Goal: Transaction & Acquisition: Purchase product/service

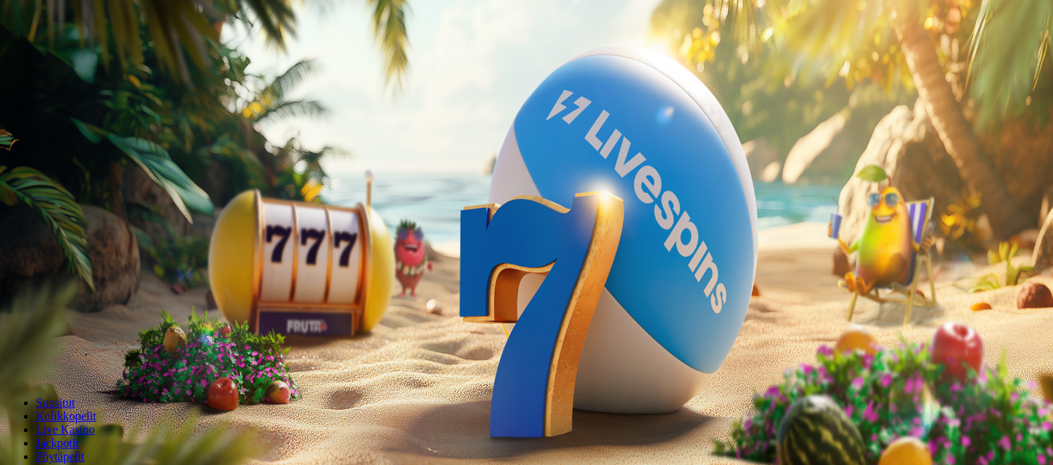
click at [115, 62] on button "Kirjaudu" at bounding box center [103, 54] width 49 height 16
click at [123, 62] on button "Kirjaudu" at bounding box center [103, 54] width 49 height 16
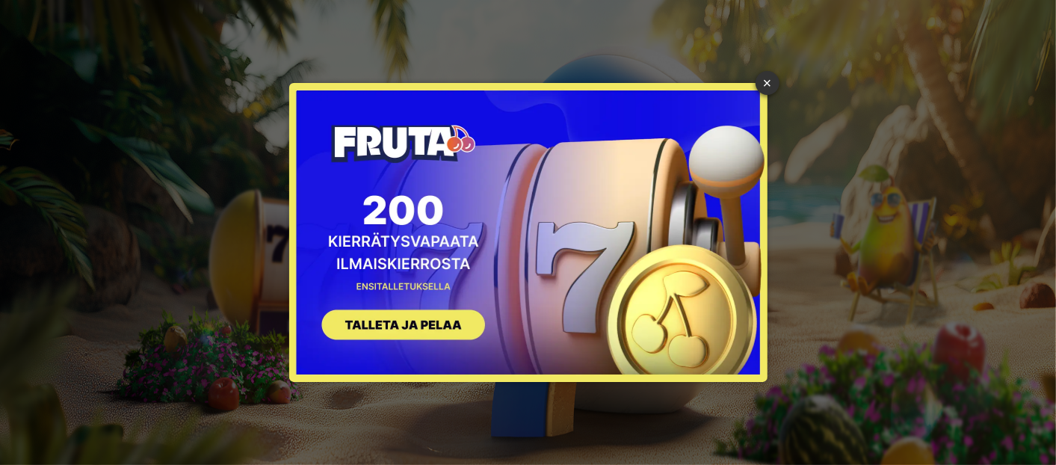
click at [732, 69] on div "× SIGN UP" at bounding box center [527, 232] width 1033 height 442
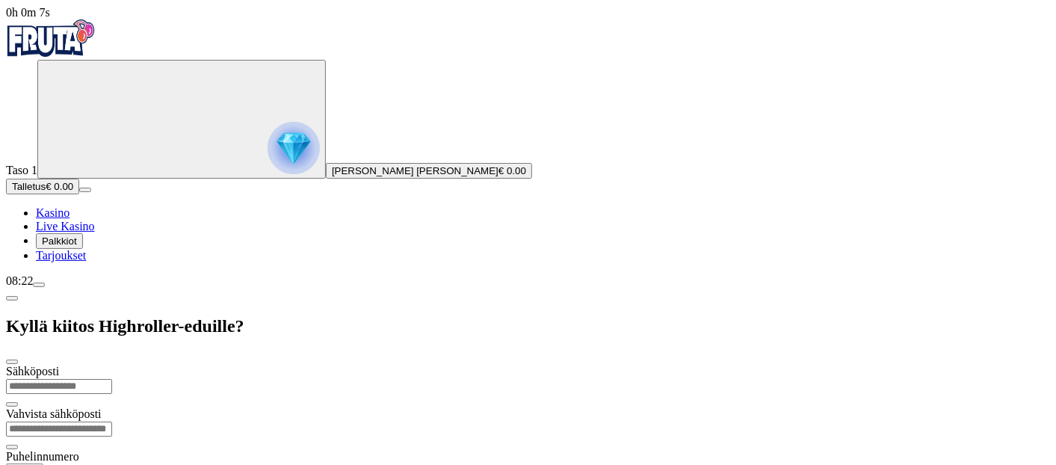
click at [68, 232] on span "Live Kasino" at bounding box center [65, 226] width 59 height 13
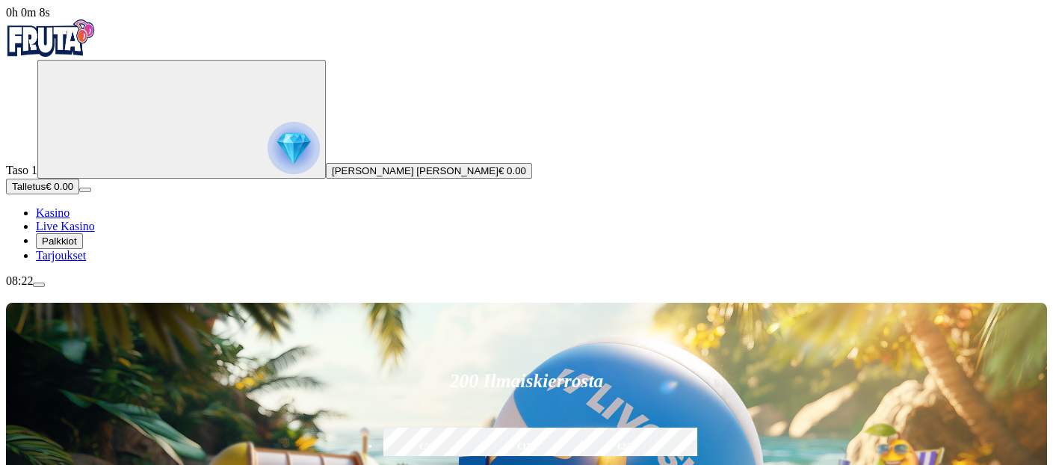
click at [77, 247] on span "Palkkiot" at bounding box center [59, 240] width 35 height 11
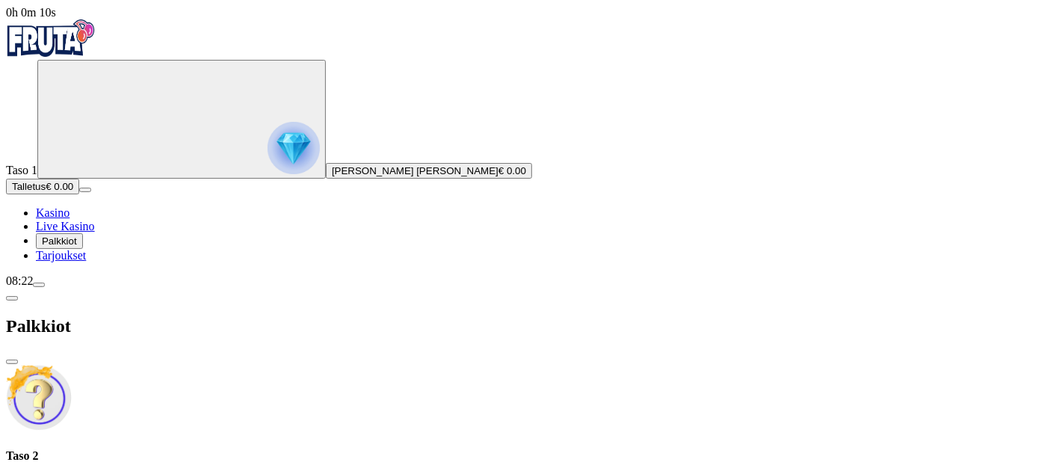
click at [264, 365] on div "Taso 2 Fruit Up ja nappaat seuraavan palkkion" at bounding box center [528, 435] width 1044 height 141
click at [191, 365] on div "Taso 2 Fruit Up ja nappaat seuraavan palkkion" at bounding box center [528, 435] width 1044 height 141
click at [12, 298] on span "chevron-left icon" at bounding box center [12, 298] width 0 height 0
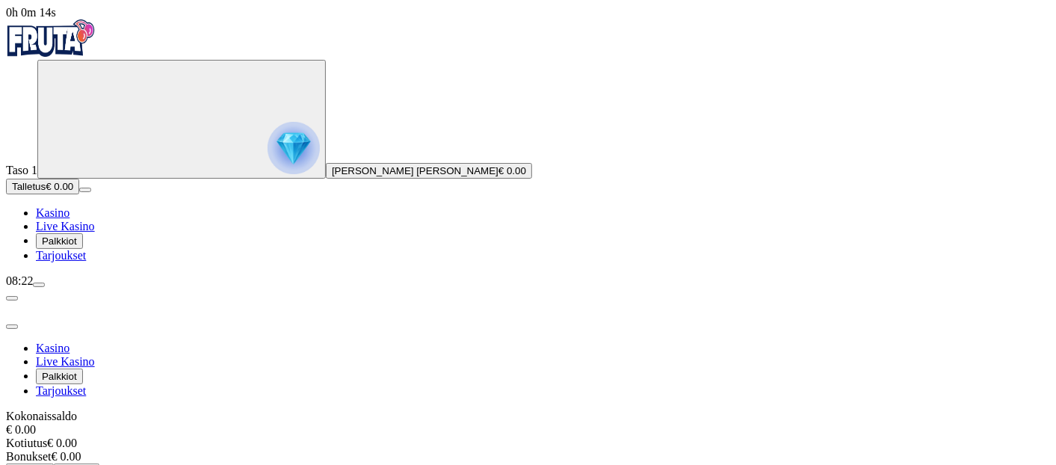
scroll to position [64, 0]
click at [77, 247] on span "Palkkiot" at bounding box center [59, 240] width 35 height 11
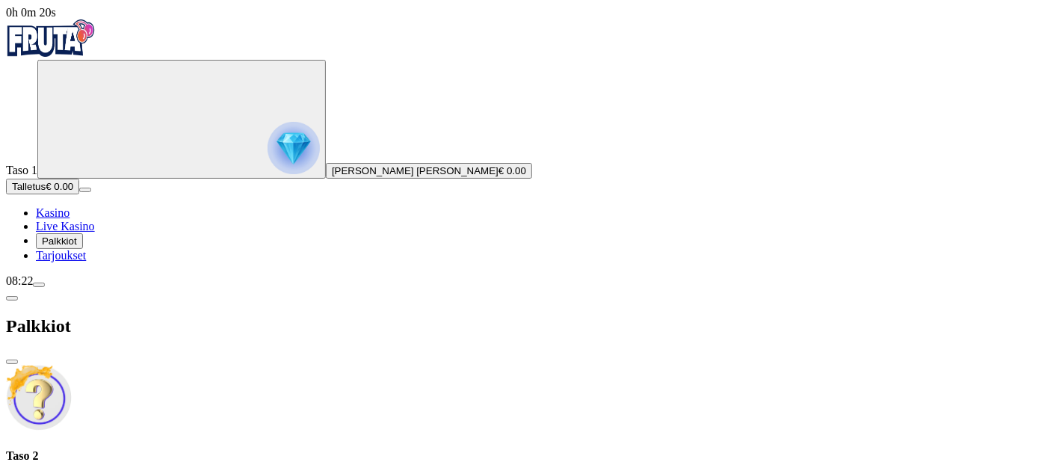
click at [86, 261] on span "Tarjoukset" at bounding box center [61, 255] width 50 height 13
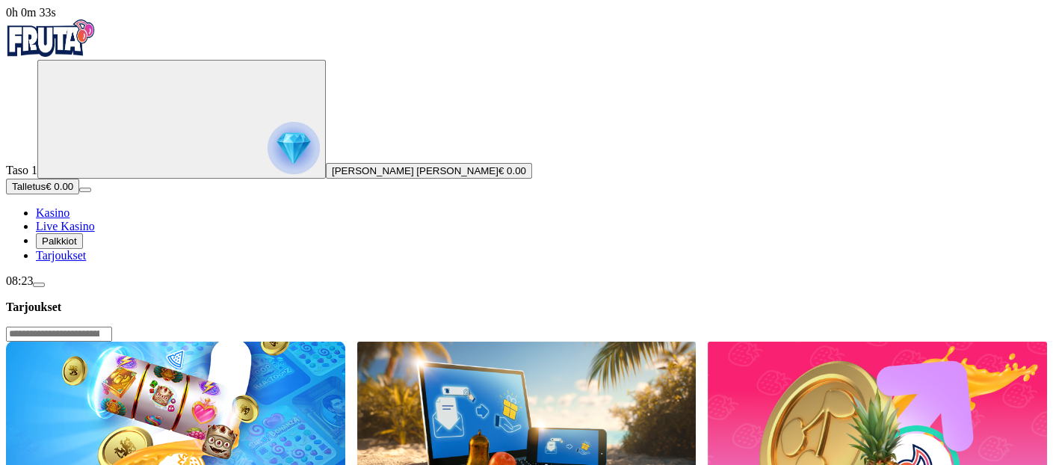
click at [345, 341] on img at bounding box center [175, 420] width 339 height 158
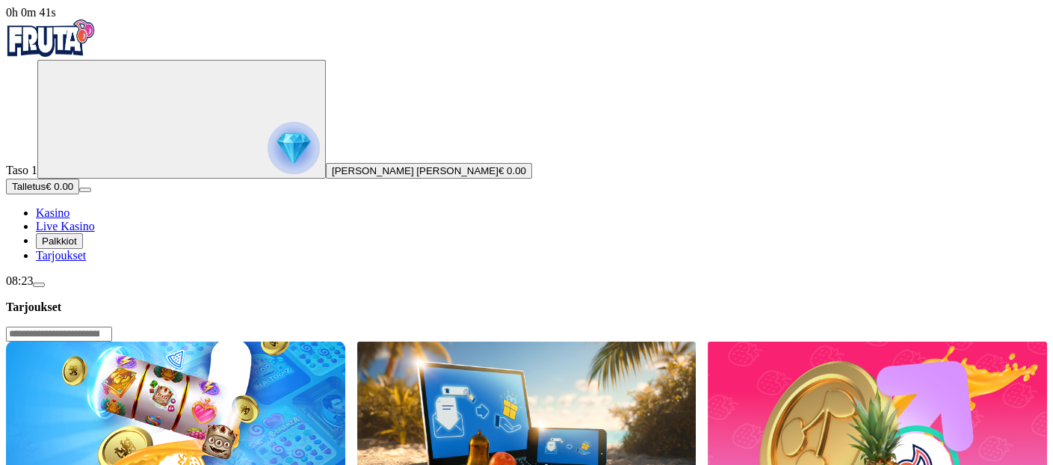
click at [69, 219] on span "Kasino" at bounding box center [53, 212] width 34 height 13
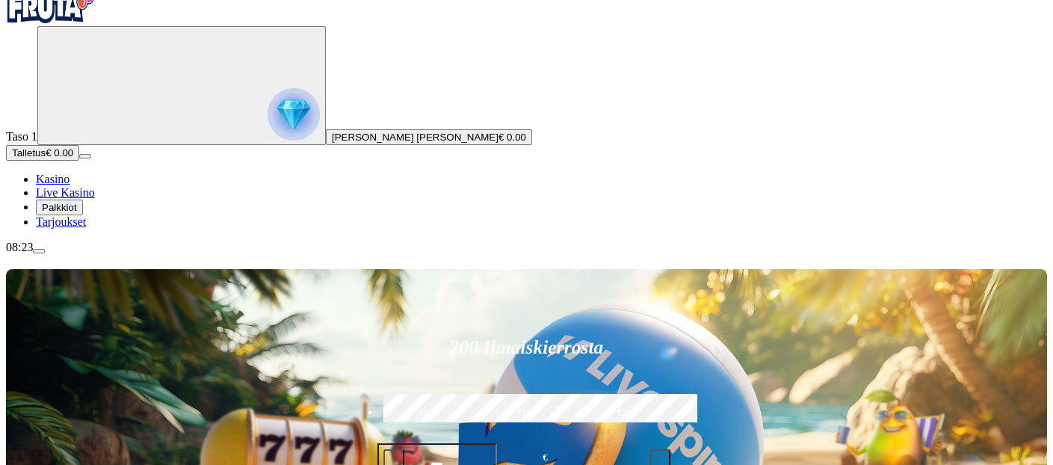
scroll to position [36, 0]
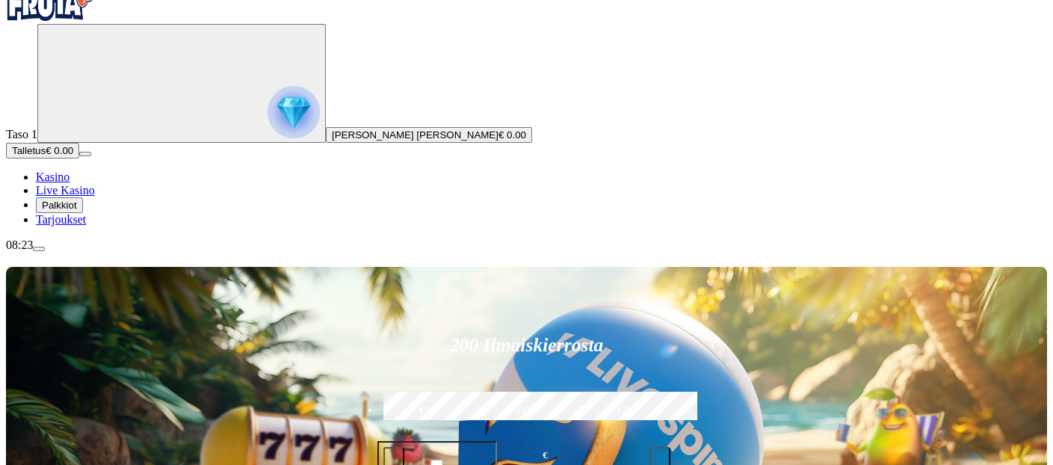
click at [83, 213] on button "Palkkiot" at bounding box center [59, 205] width 47 height 16
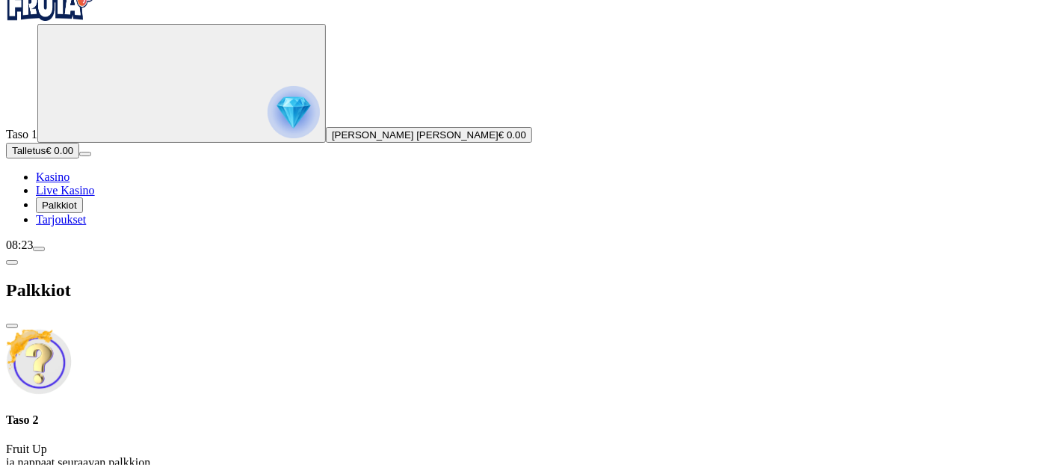
click at [299, 413] on div "Taso 2 Fruit Up ja nappaat seuraavan palkkion" at bounding box center [528, 441] width 1044 height 56
click at [265, 329] on div "Taso 2 Fruit Up ja nappaat seuraavan palkkion" at bounding box center [528, 399] width 1044 height 141
click at [72, 329] on img at bounding box center [39, 362] width 66 height 66
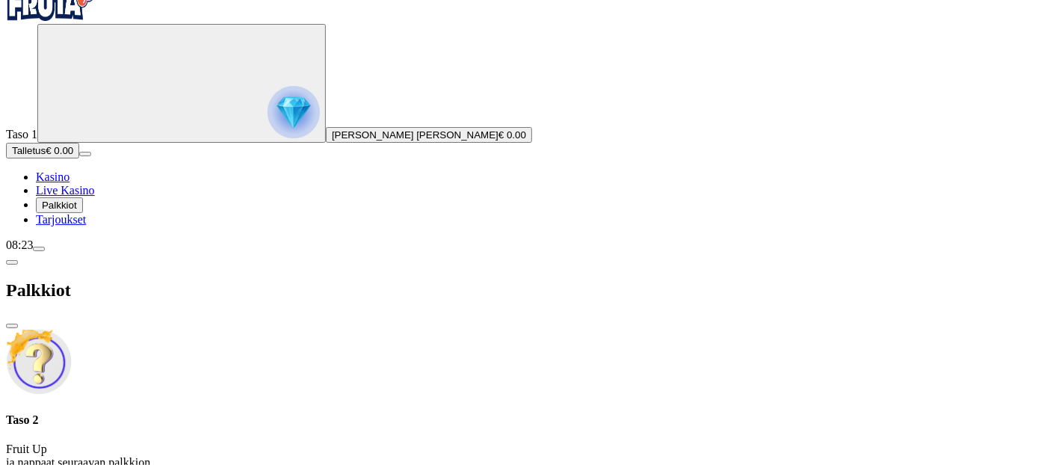
click at [72, 329] on img at bounding box center [39, 362] width 66 height 66
click at [79, 226] on span "Tarjoukset" at bounding box center [61, 219] width 50 height 13
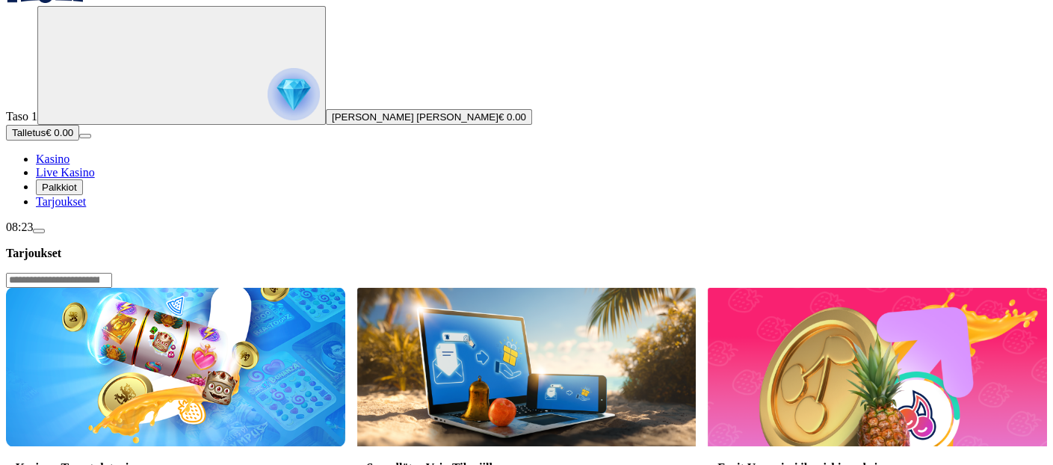
scroll to position [69, 0]
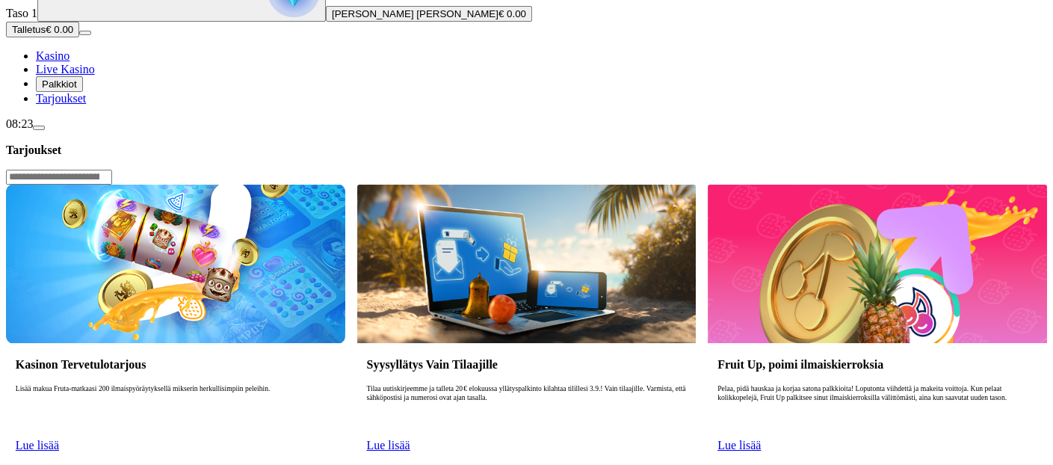
scroll to position [0, 0]
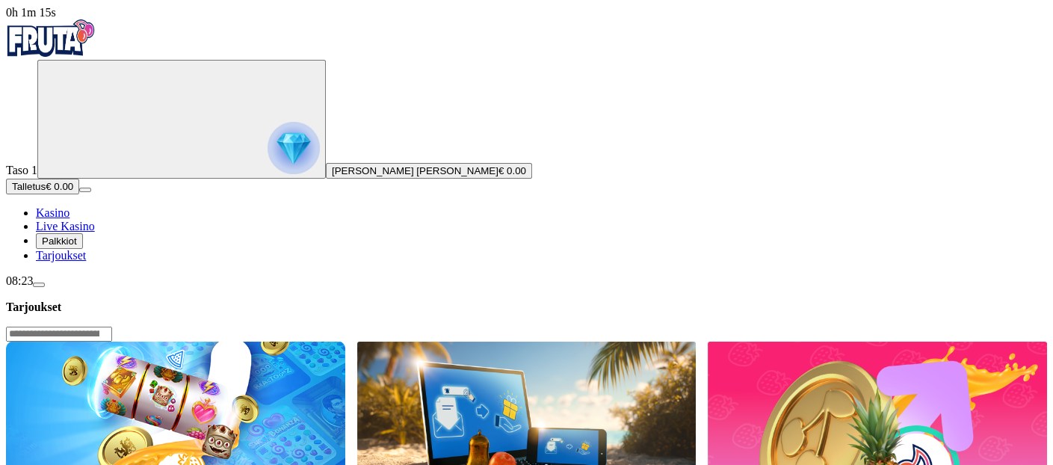
click at [77, 262] on nav "Kasino Live Kasino Palkkiot Tarjoukset" at bounding box center [526, 234] width 1041 height 56
click at [69, 219] on span "Kasino" at bounding box center [53, 212] width 34 height 13
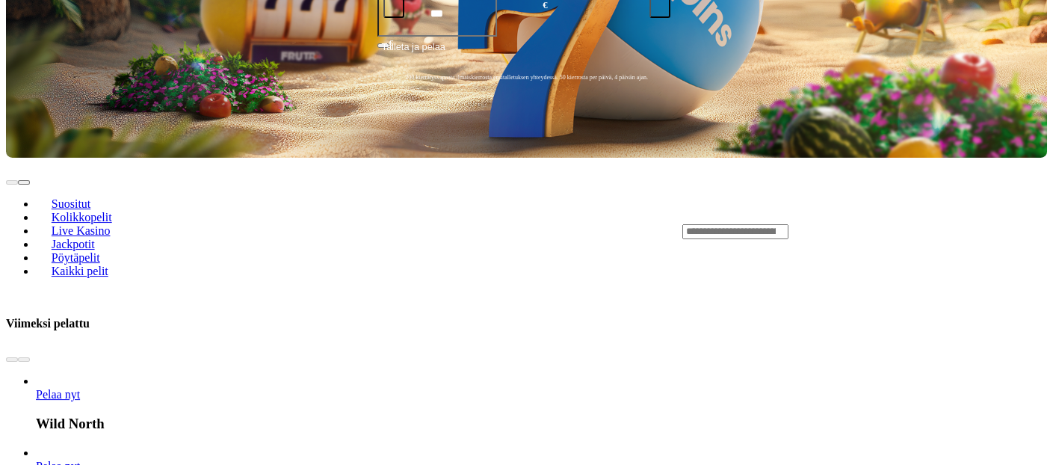
scroll to position [489, 0]
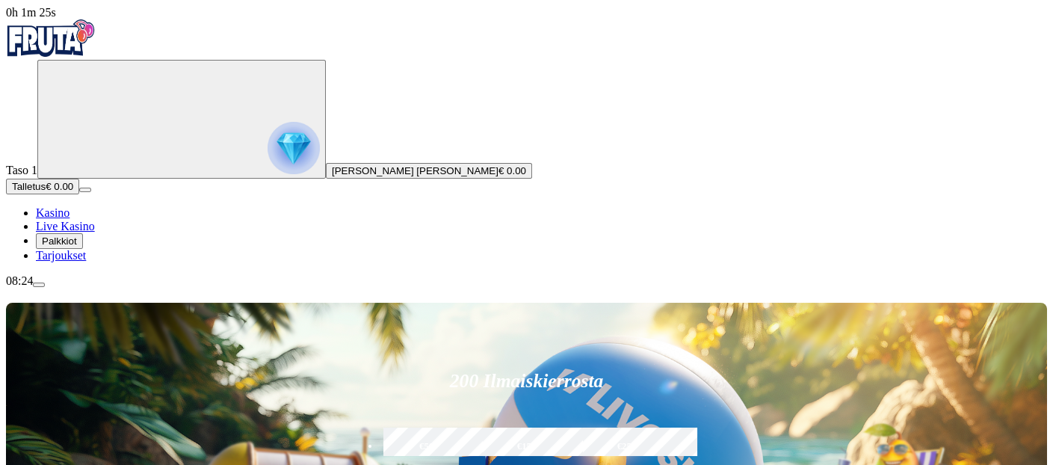
drag, startPoint x: 100, startPoint y: 359, endPoint x: 325, endPoint y: 365, distance: 224.9
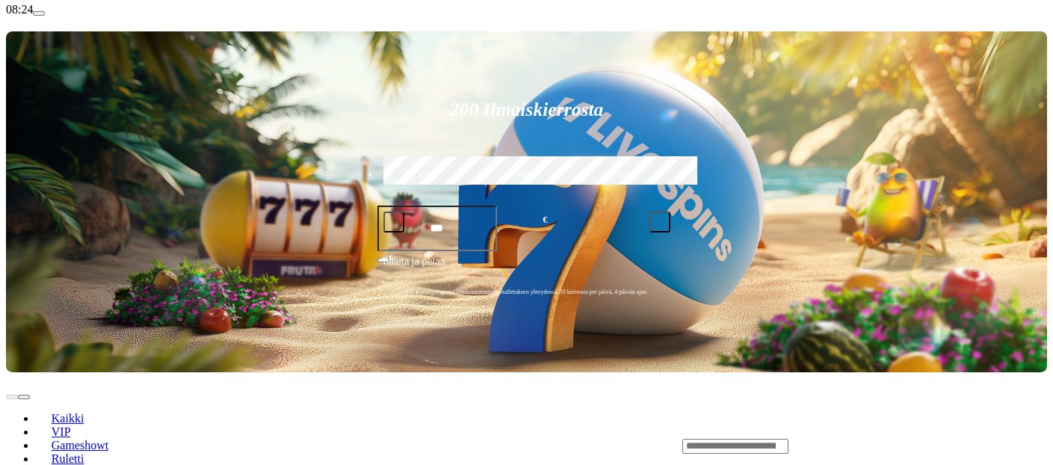
scroll to position [270, 0]
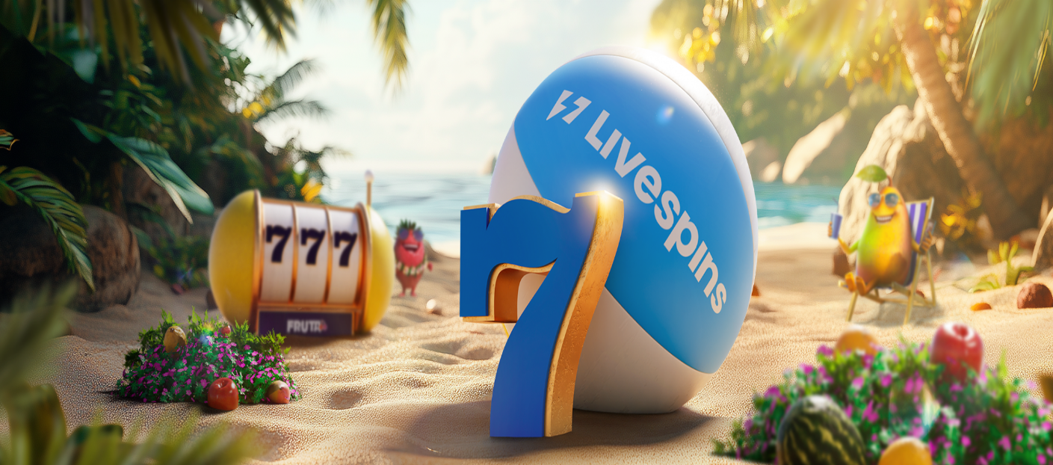
type input "**"
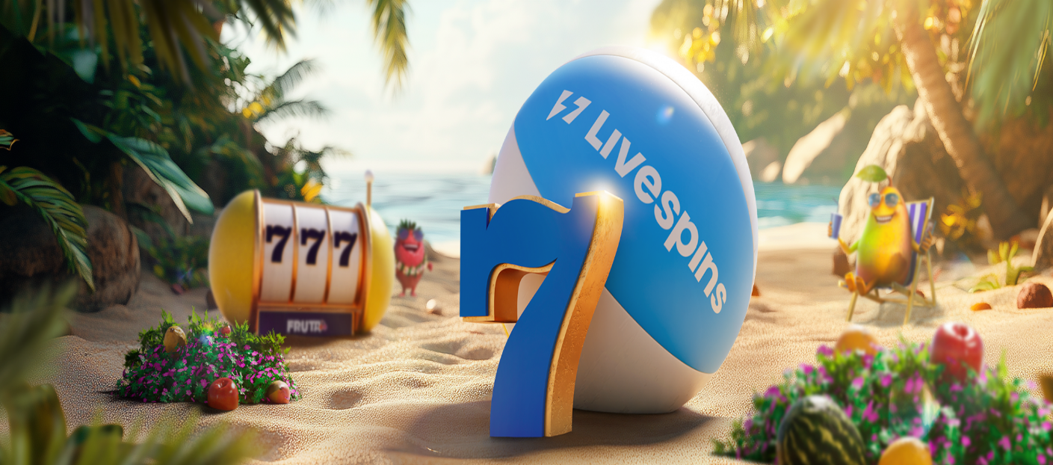
click at [77, 247] on span "Palkkiot" at bounding box center [59, 240] width 35 height 11
click at [69, 219] on span "Kasino" at bounding box center [53, 212] width 34 height 13
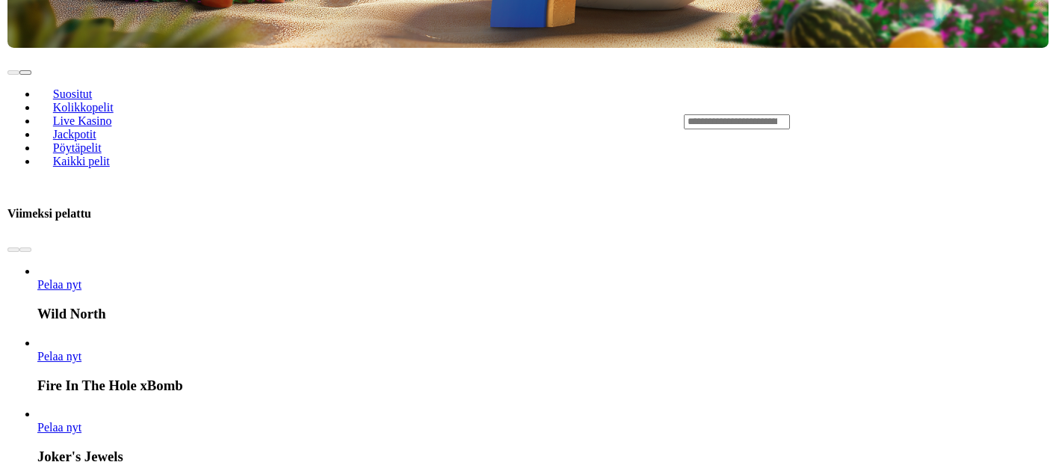
scroll to position [607, 0]
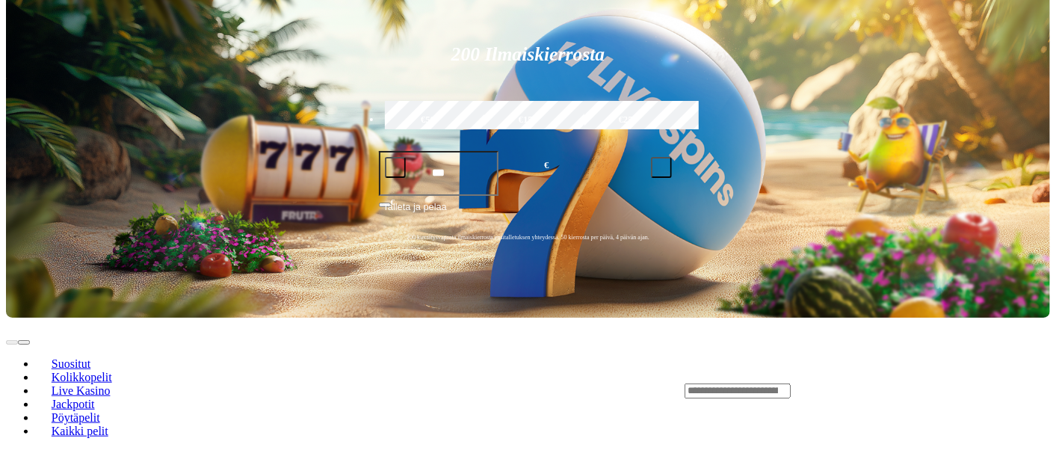
type input "*"
